Goal: Information Seeking & Learning: Learn about a topic

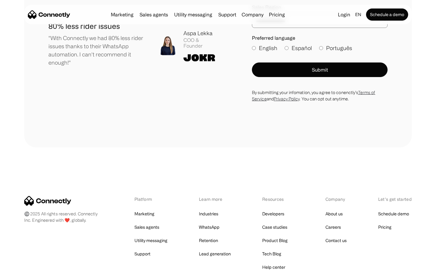
scroll to position [3331, 0]
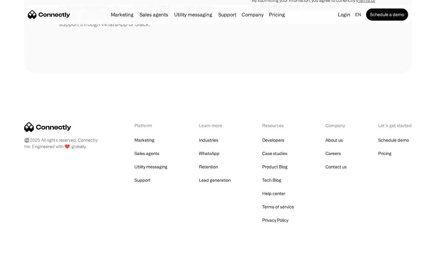
scroll to position [282, 0]
